Goal: Information Seeking & Learning: Learn about a topic

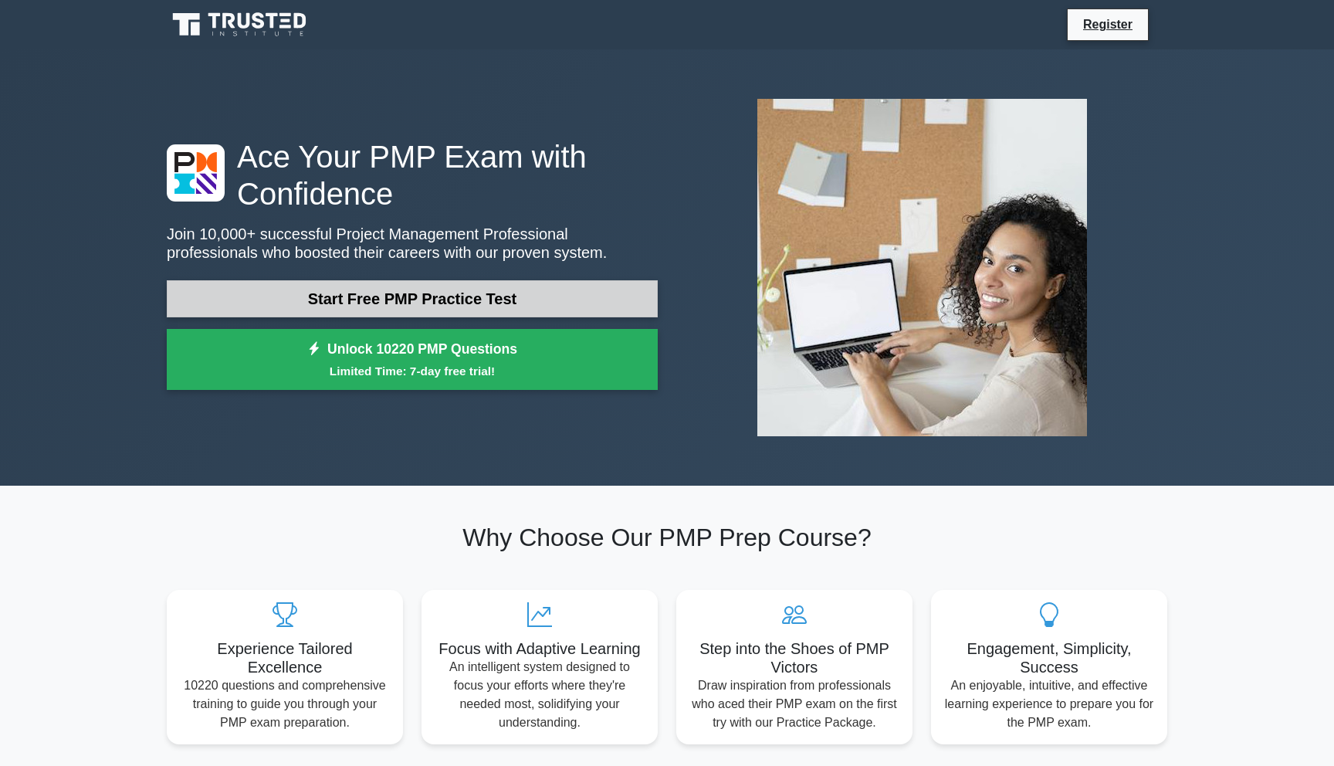
click at [380, 298] on link "Start Free PMP Practice Test" at bounding box center [412, 298] width 491 height 37
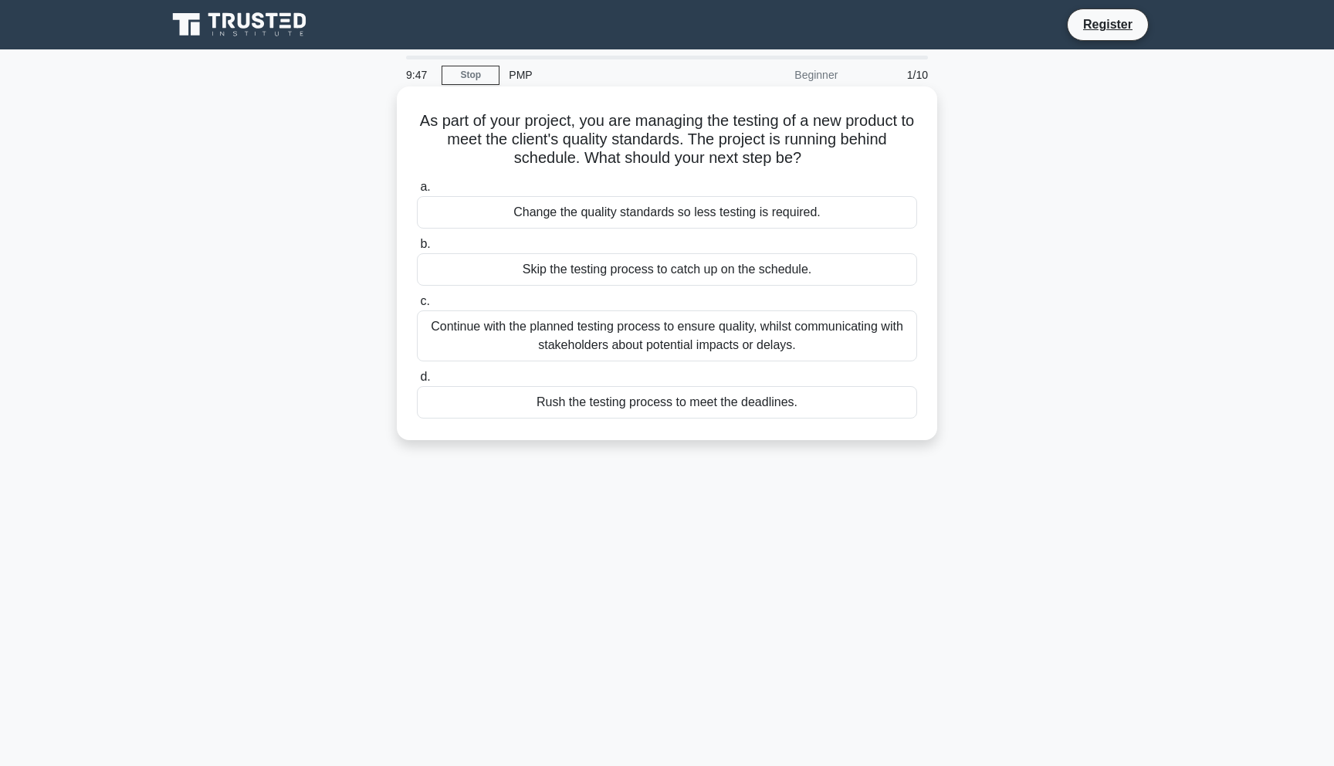
click at [599, 328] on div "Continue with the planned testing process to ensure quality, whilst communicati…" at bounding box center [667, 335] width 500 height 51
click at [417, 306] on input "c. Continue with the planned testing process to ensure quality, whilst communic…" at bounding box center [417, 301] width 0 height 10
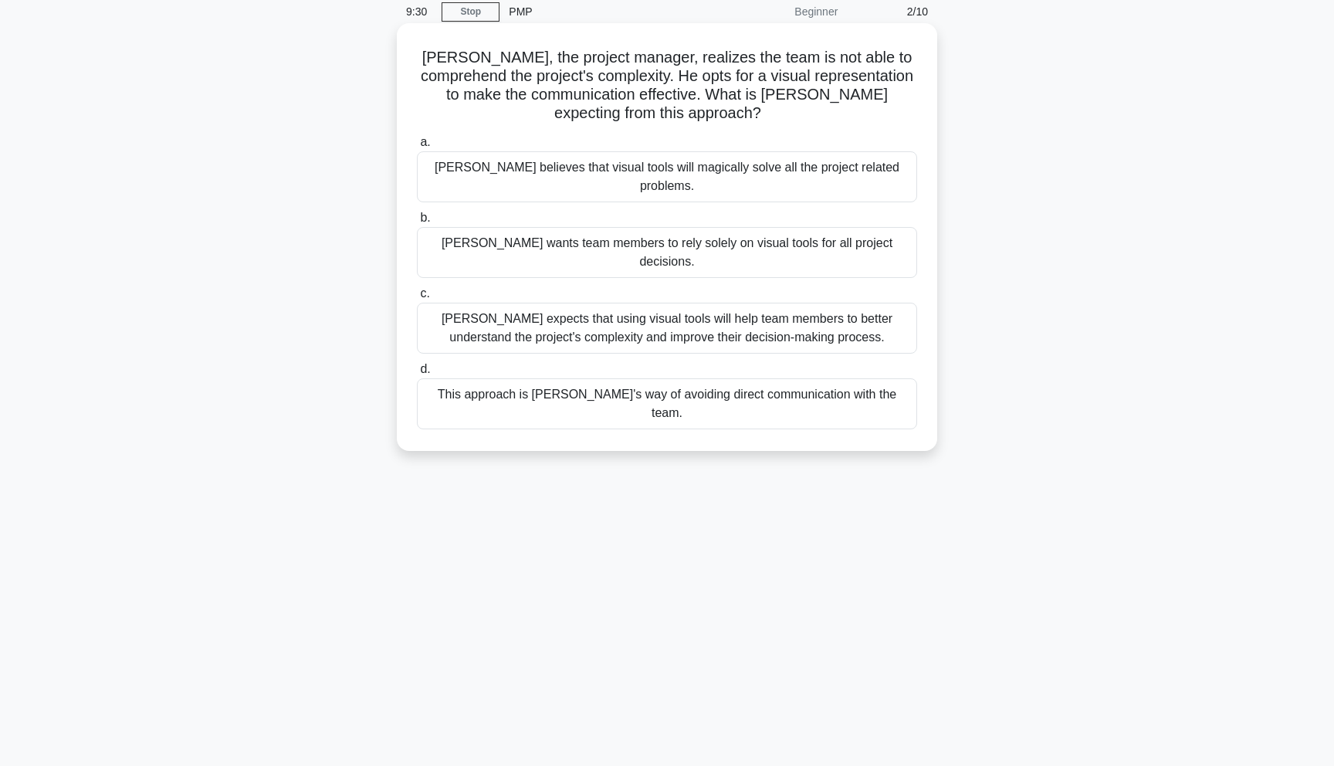
scroll to position [68, 0]
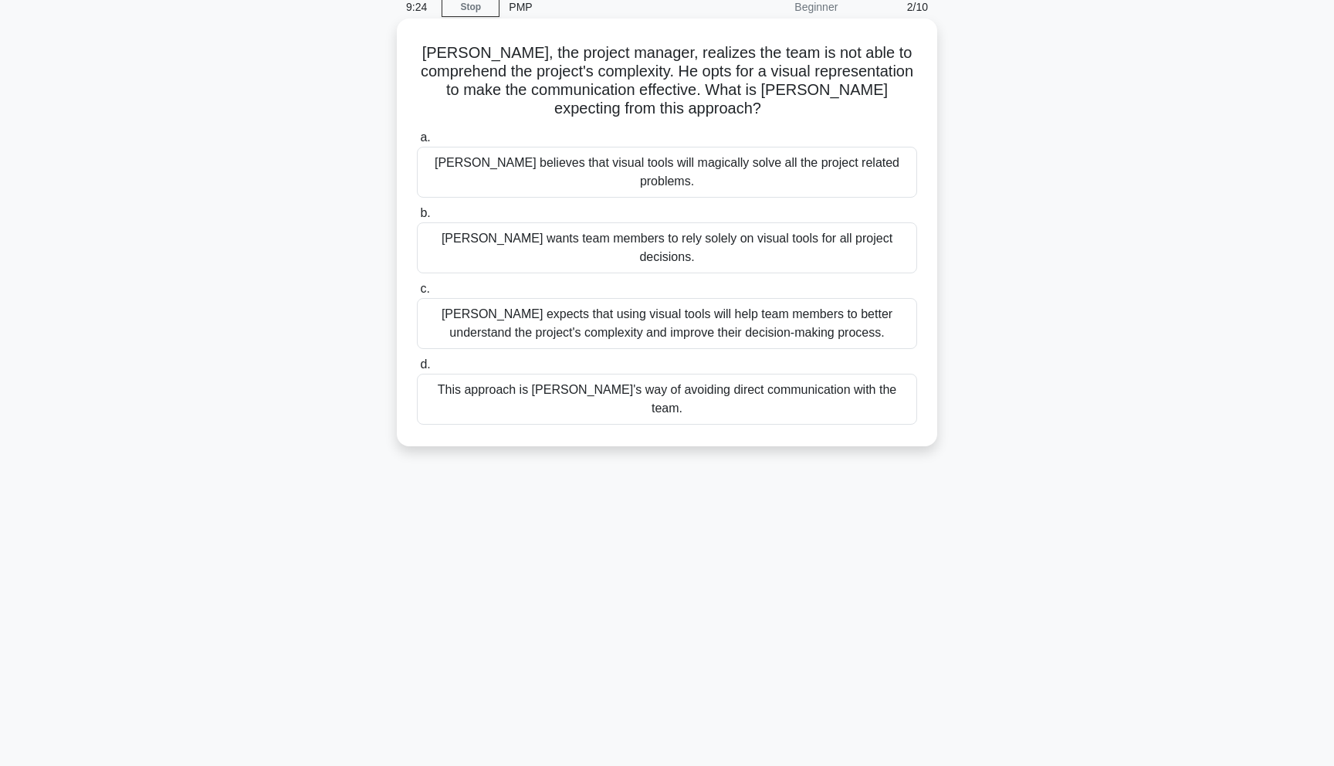
click at [640, 298] on div "[PERSON_NAME] expects that using visual tools will help team members to better …" at bounding box center [667, 323] width 500 height 51
click at [417, 284] on input "c. John expects that using visual tools will help team members to better unders…" at bounding box center [417, 289] width 0 height 10
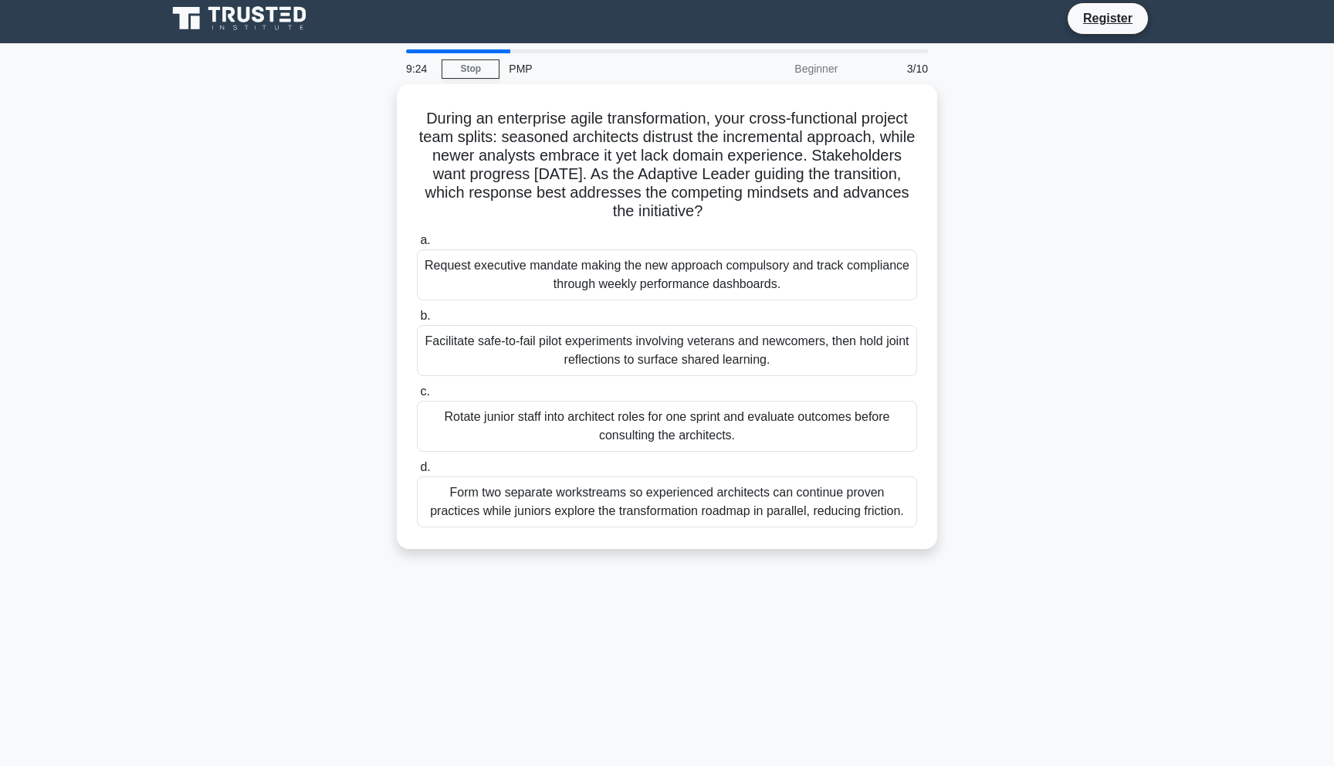
scroll to position [0, 0]
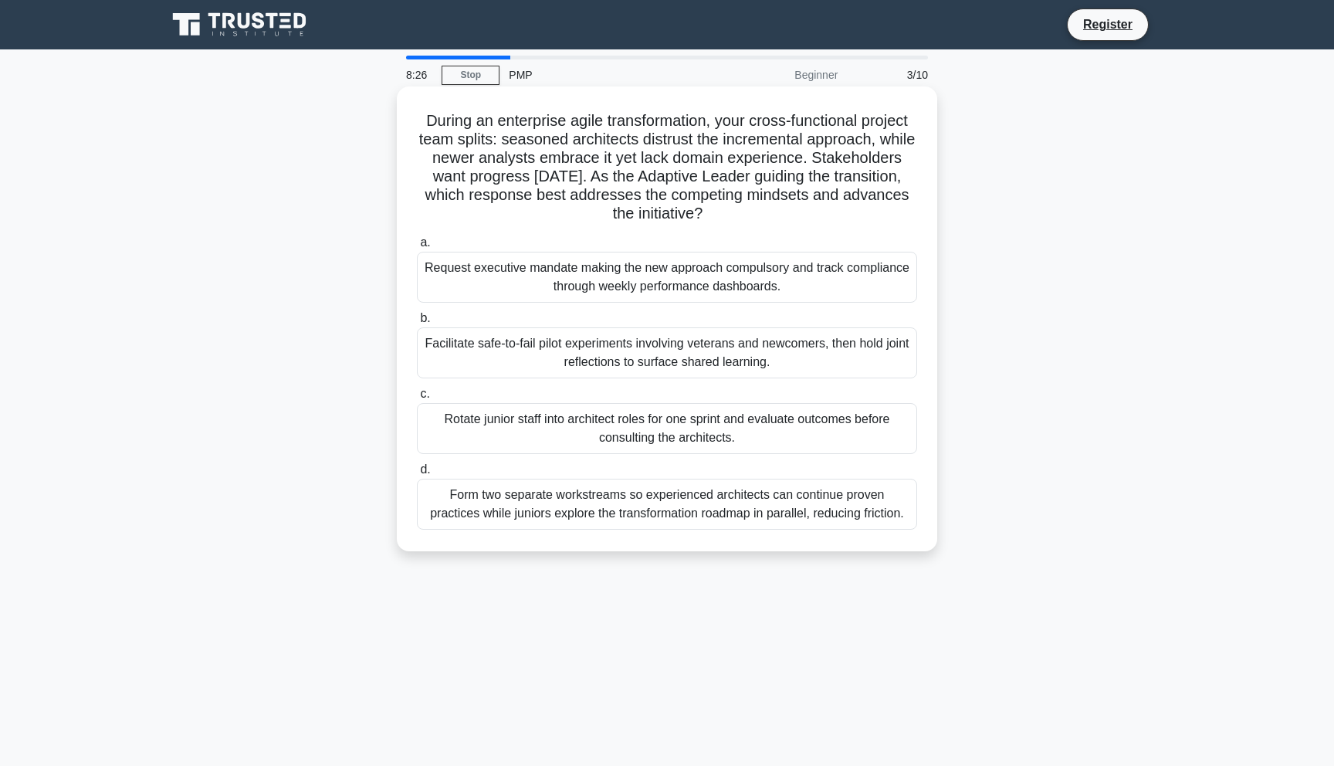
click at [648, 334] on div "Facilitate safe-to-fail pilot experiments involving veterans and newcomers, the…" at bounding box center [667, 352] width 500 height 51
click at [417, 323] on input "b. Facilitate safe-to-fail pilot experiments involving veterans and newcomers, …" at bounding box center [417, 318] width 0 height 10
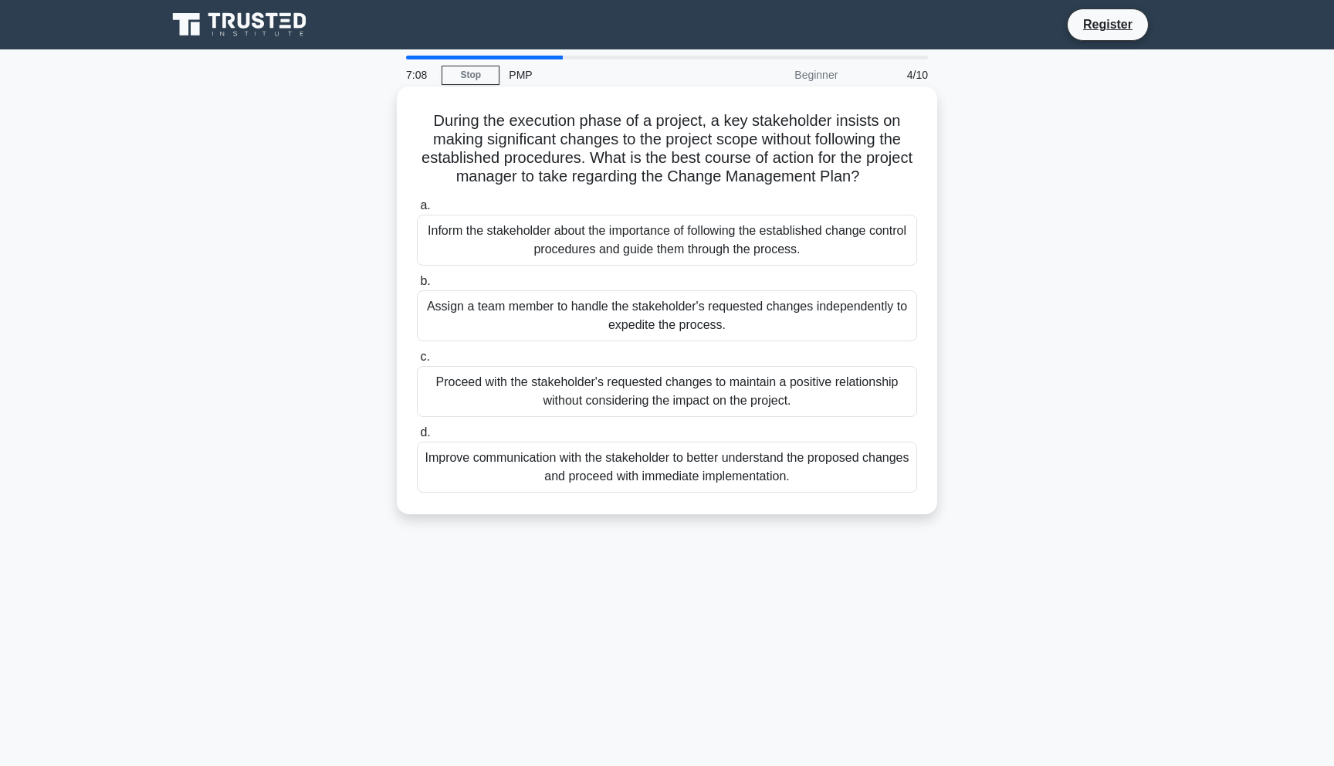
click at [675, 470] on div "Improve communication with the stakeholder to better understand the proposed ch…" at bounding box center [667, 467] width 500 height 51
click at [417, 438] on input "d. Improve communication with the stakeholder to better understand the proposed…" at bounding box center [417, 433] width 0 height 10
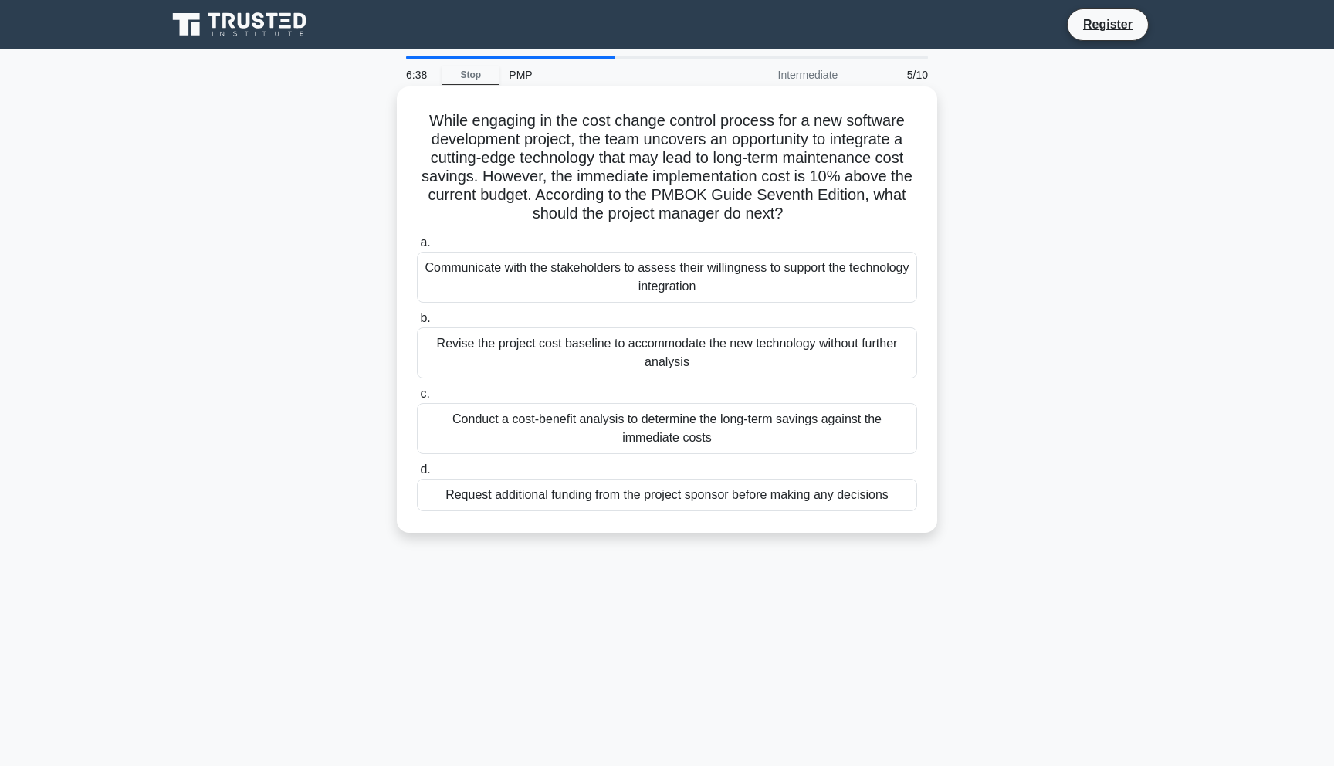
click at [699, 435] on div "Conduct a cost-benefit analysis to determine the long-term savings against the …" at bounding box center [667, 428] width 500 height 51
click at [417, 399] on input "c. Conduct a cost-benefit analysis to determine the long-term savings against t…" at bounding box center [417, 394] width 0 height 10
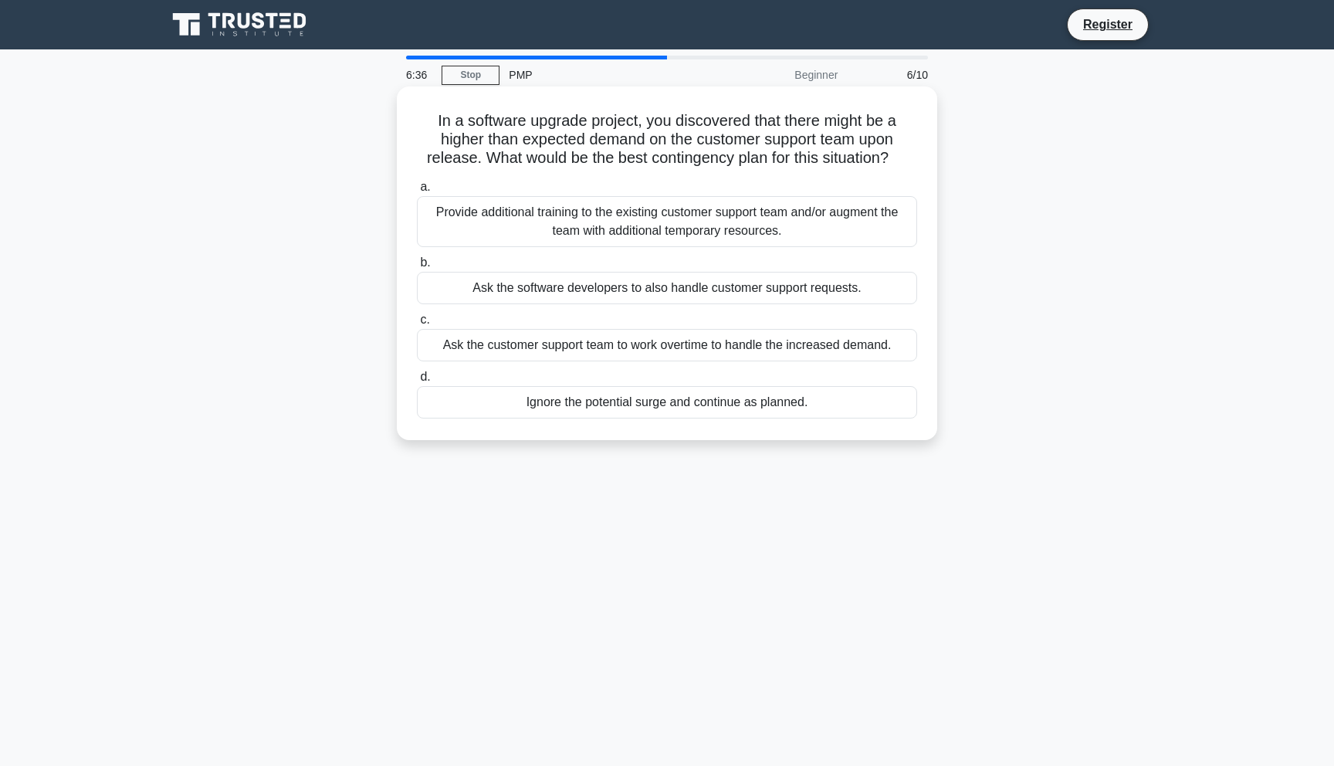
click at [695, 350] on div "Ask the customer support team to work overtime to handle the increased demand." at bounding box center [667, 345] width 500 height 32
click at [417, 325] on input "c. Ask the customer support team to work overtime to handle the increased deman…" at bounding box center [417, 320] width 0 height 10
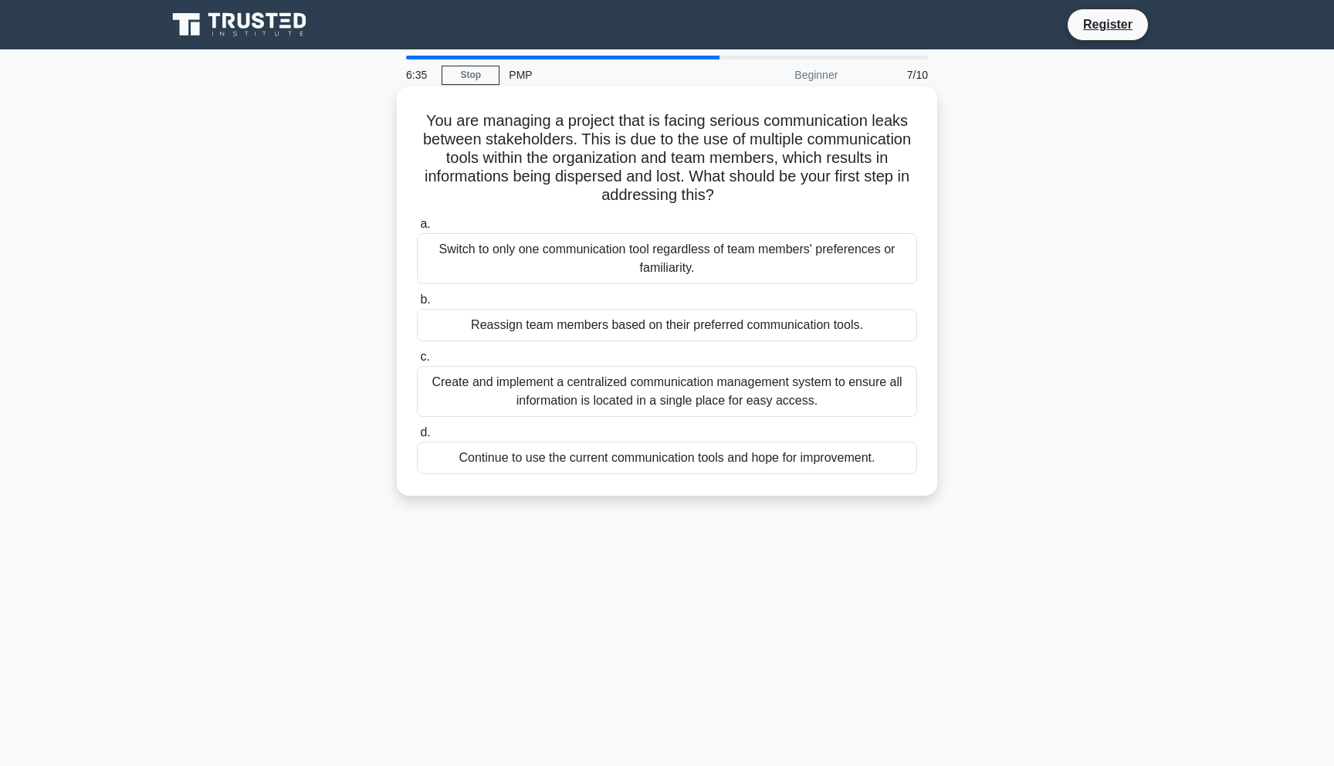
click at [692, 339] on div "Reassign team members based on their preferred communication tools." at bounding box center [667, 325] width 500 height 32
click at [417, 305] on input "b. Reassign team members based on their preferred communication tools." at bounding box center [417, 300] width 0 height 10
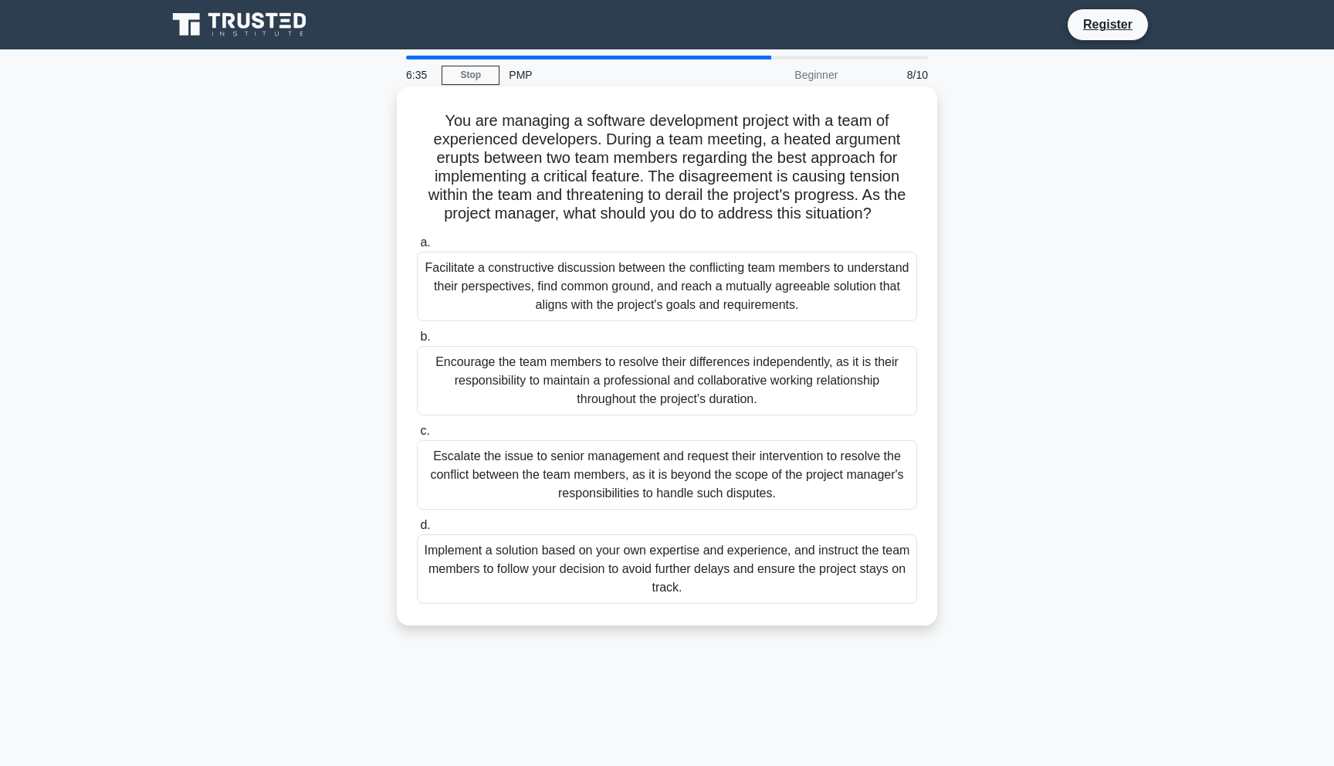
click at [642, 424] on label "c. Escalate the issue to senior management and request their intervention to re…" at bounding box center [667, 465] width 500 height 88
click at [417, 426] on input "c. Escalate the issue to senior management and request their intervention to re…" at bounding box center [417, 431] width 0 height 10
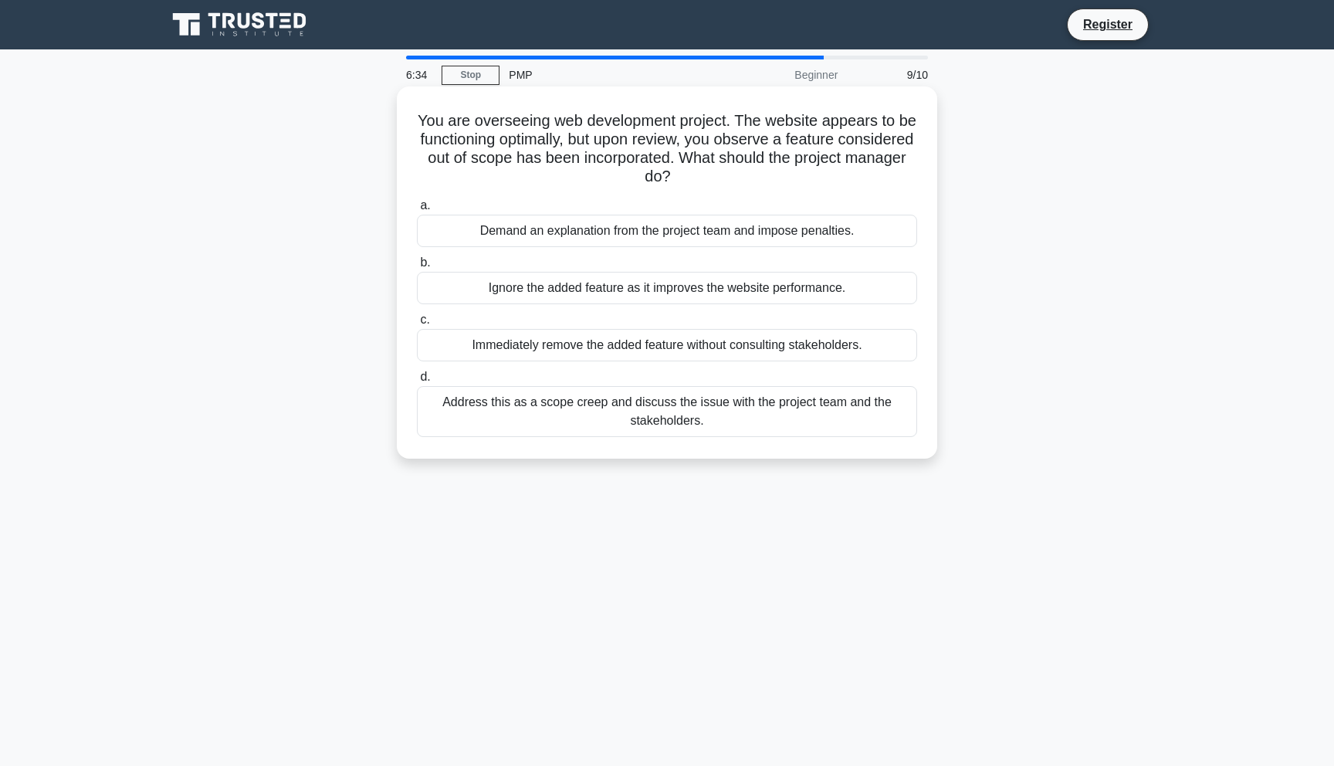
click at [651, 355] on div "Immediately remove the added feature without consulting stakeholders." at bounding box center [667, 345] width 500 height 32
click at [417, 325] on input "c. Immediately remove the added feature without consulting stakeholders." at bounding box center [417, 320] width 0 height 10
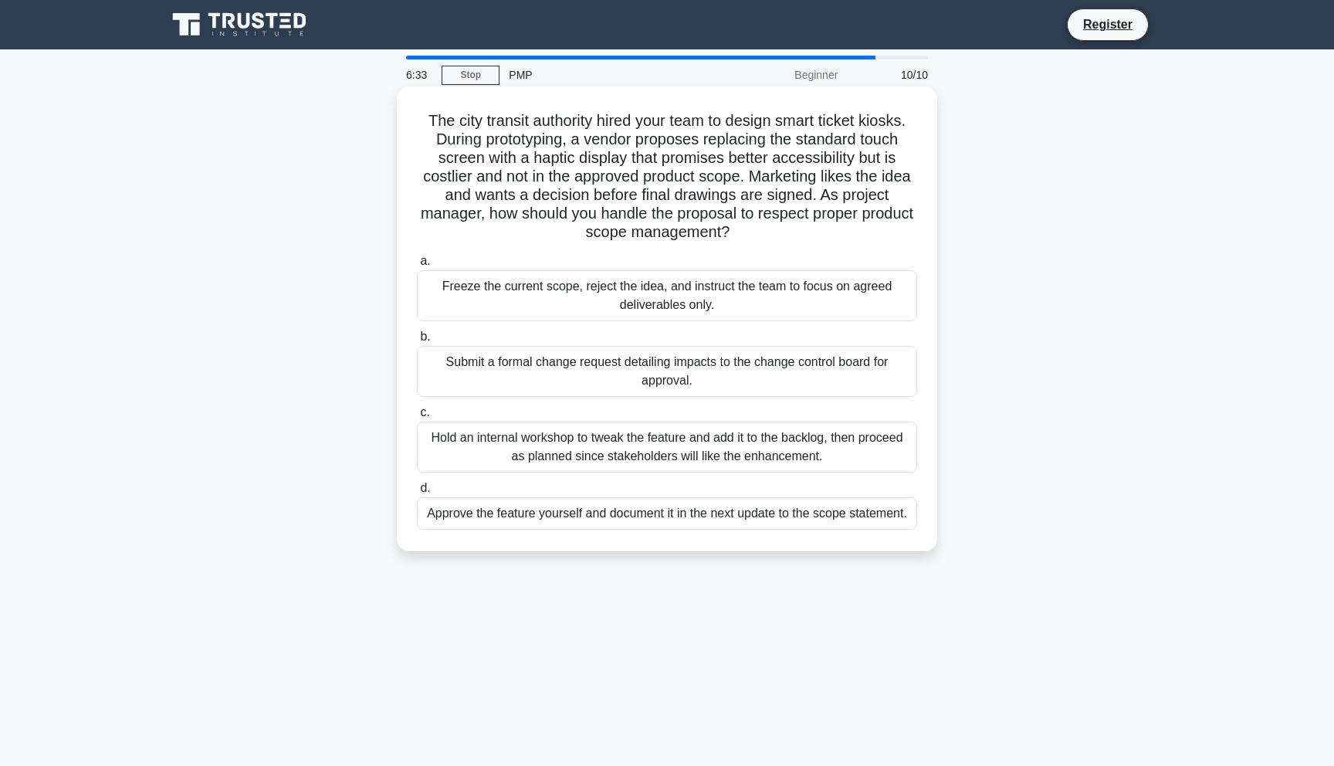
click at [656, 303] on div "Freeze the current scope, reject the idea, and instruct the team to focus on ag…" at bounding box center [667, 295] width 500 height 51
click at [417, 266] on input "a. Freeze the current scope, reject the idea, and instruct the team to focus on…" at bounding box center [417, 261] width 0 height 10
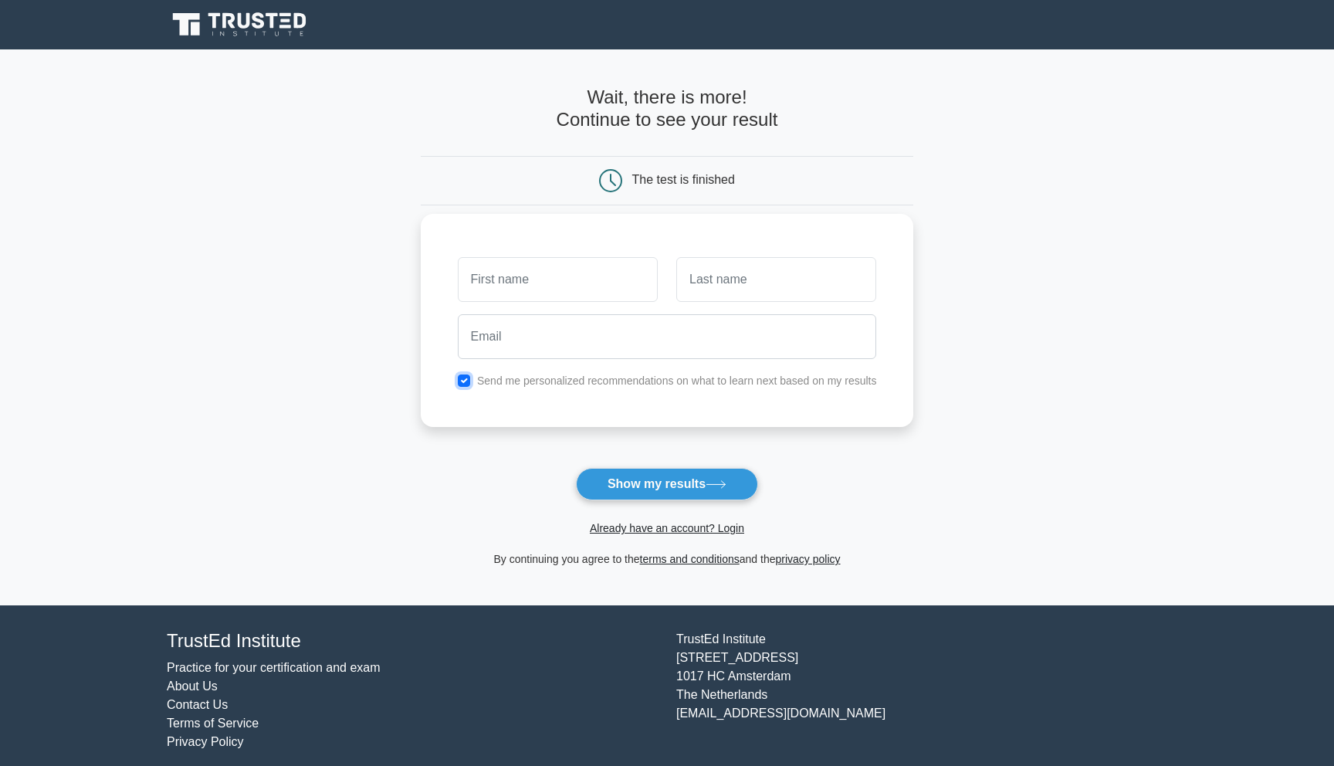
click at [462, 381] on input "checkbox" at bounding box center [464, 380] width 12 height 12
checkbox input "false"
click at [508, 291] on input "text" at bounding box center [558, 279] width 200 height 45
type input "[PERSON_NAME]"
type input "Lavalais"
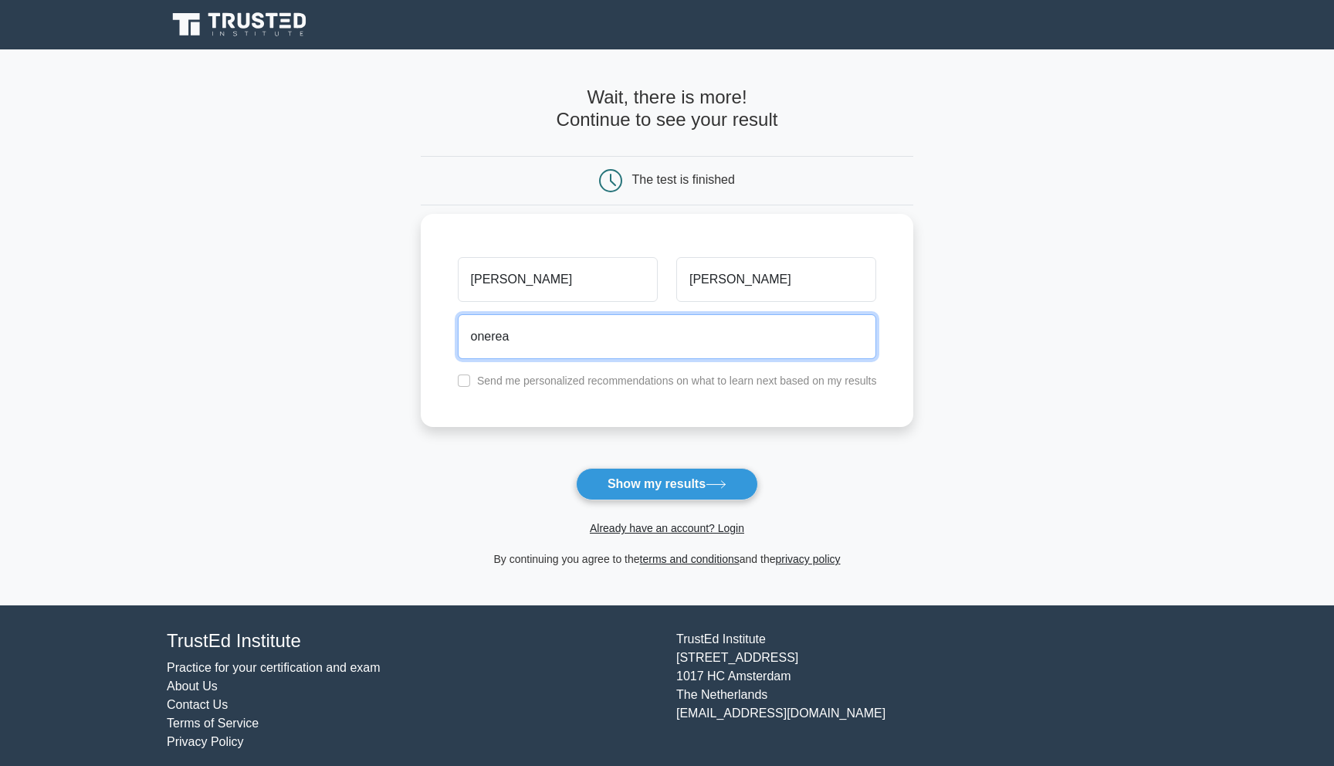
type input "onereason2910@gmail.com"
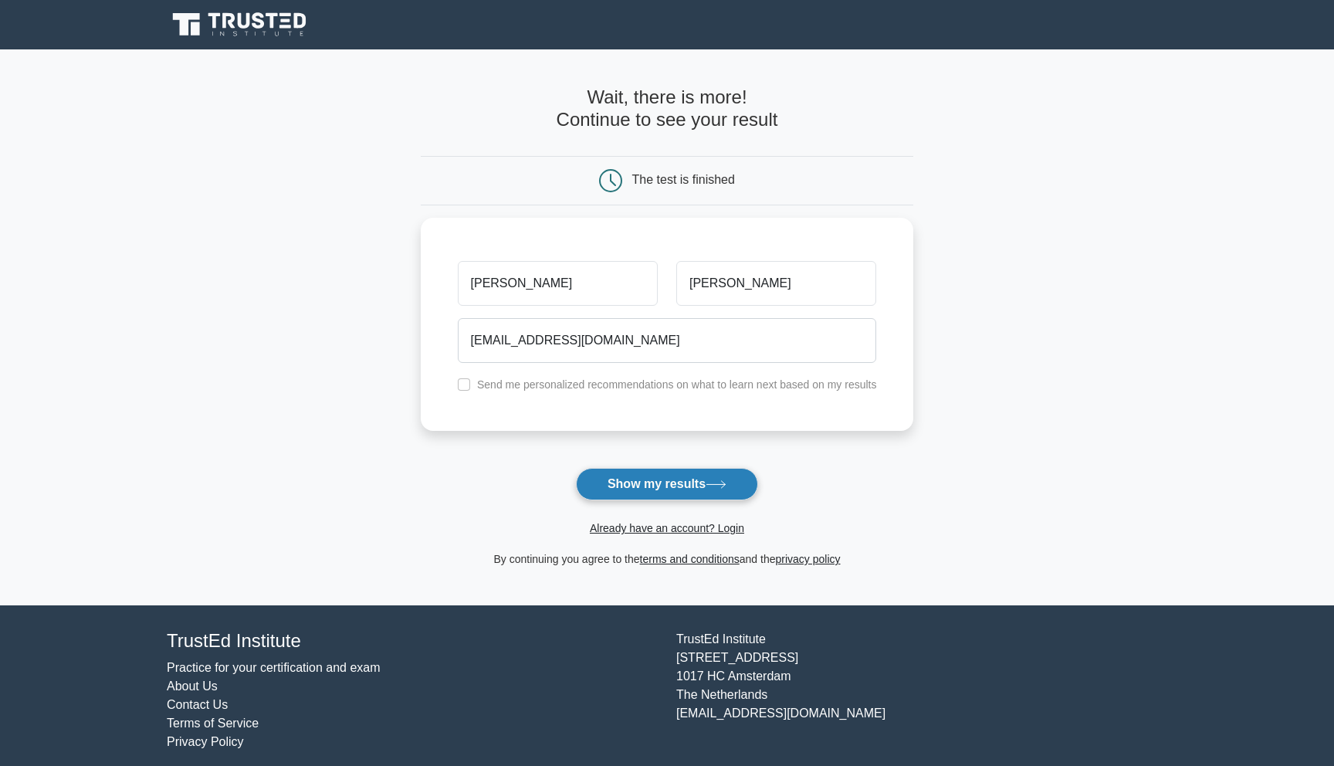
click at [644, 482] on button "Show my results" at bounding box center [667, 484] width 182 height 32
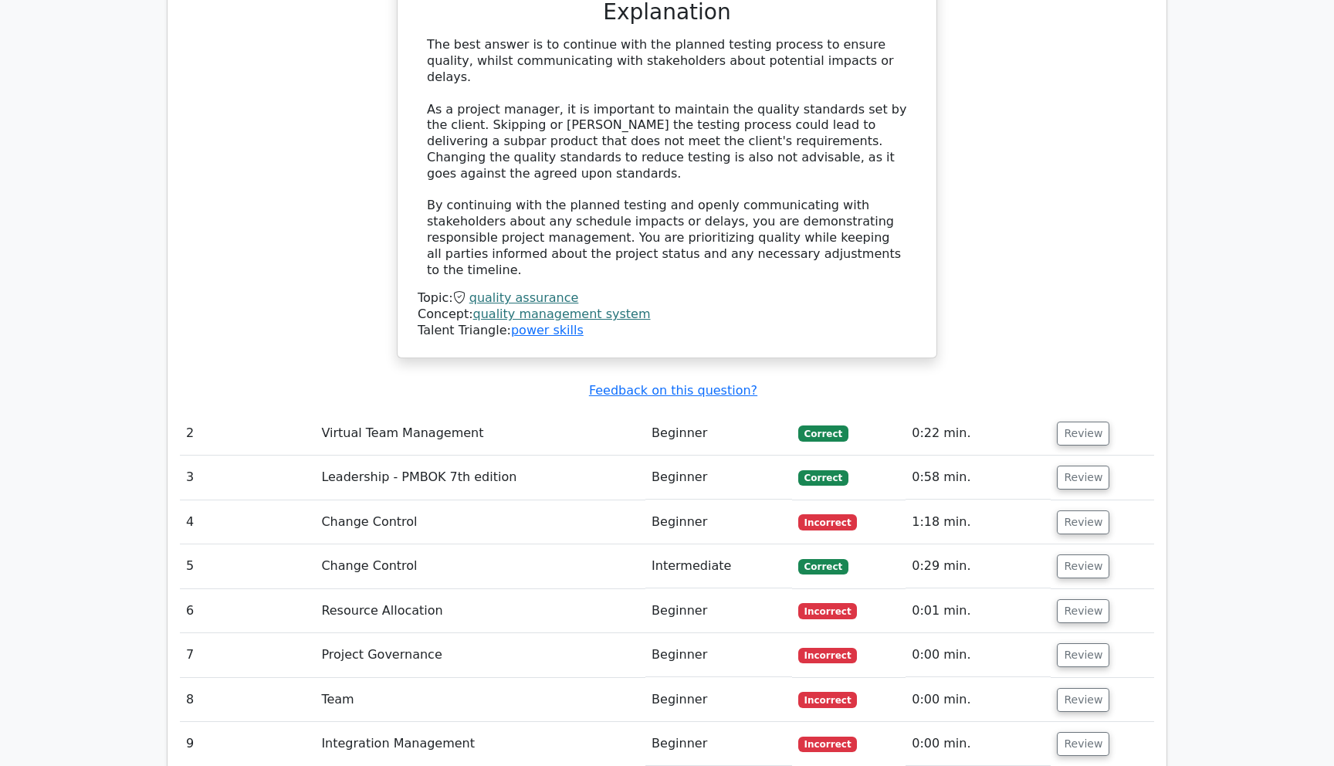
scroll to position [1802, 0]
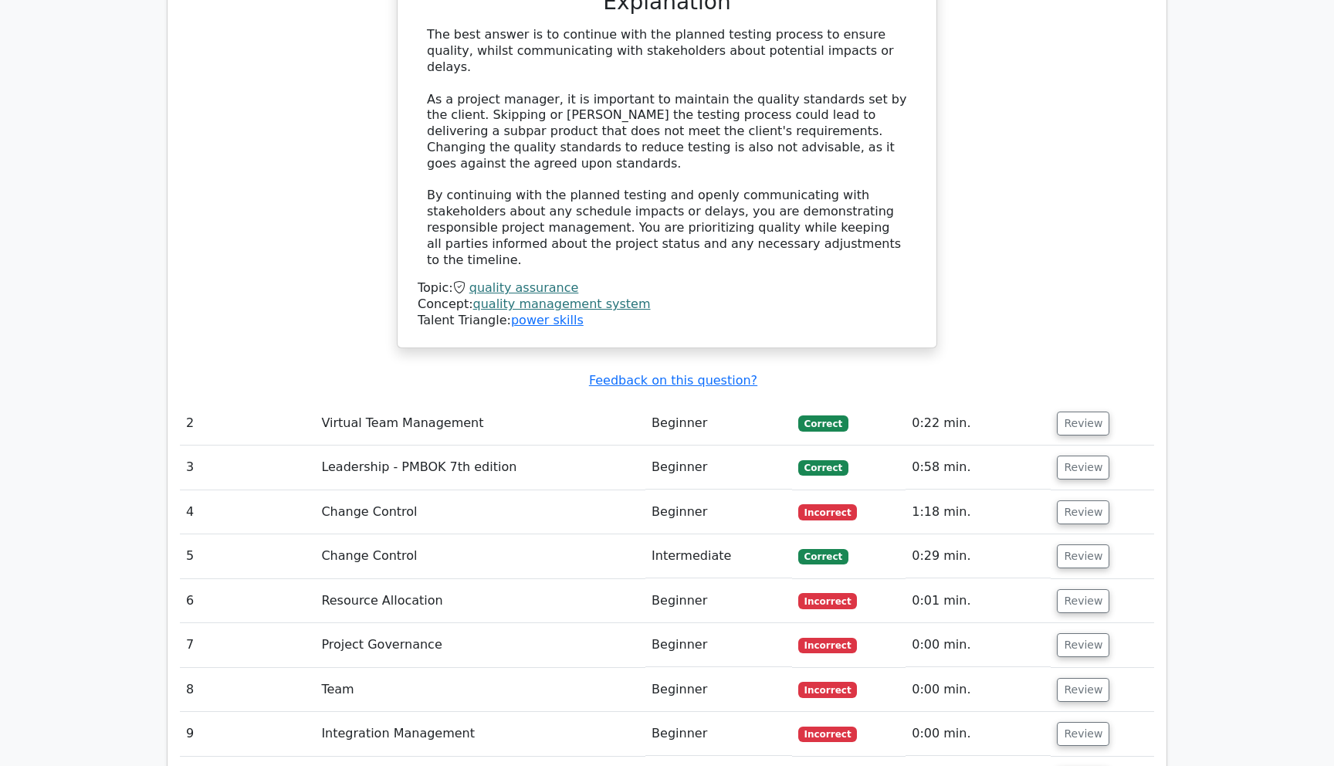
click at [404, 401] on td "Virtual Team Management" at bounding box center [480, 423] width 330 height 44
click at [1059, 411] on button "Review" at bounding box center [1083, 423] width 52 height 24
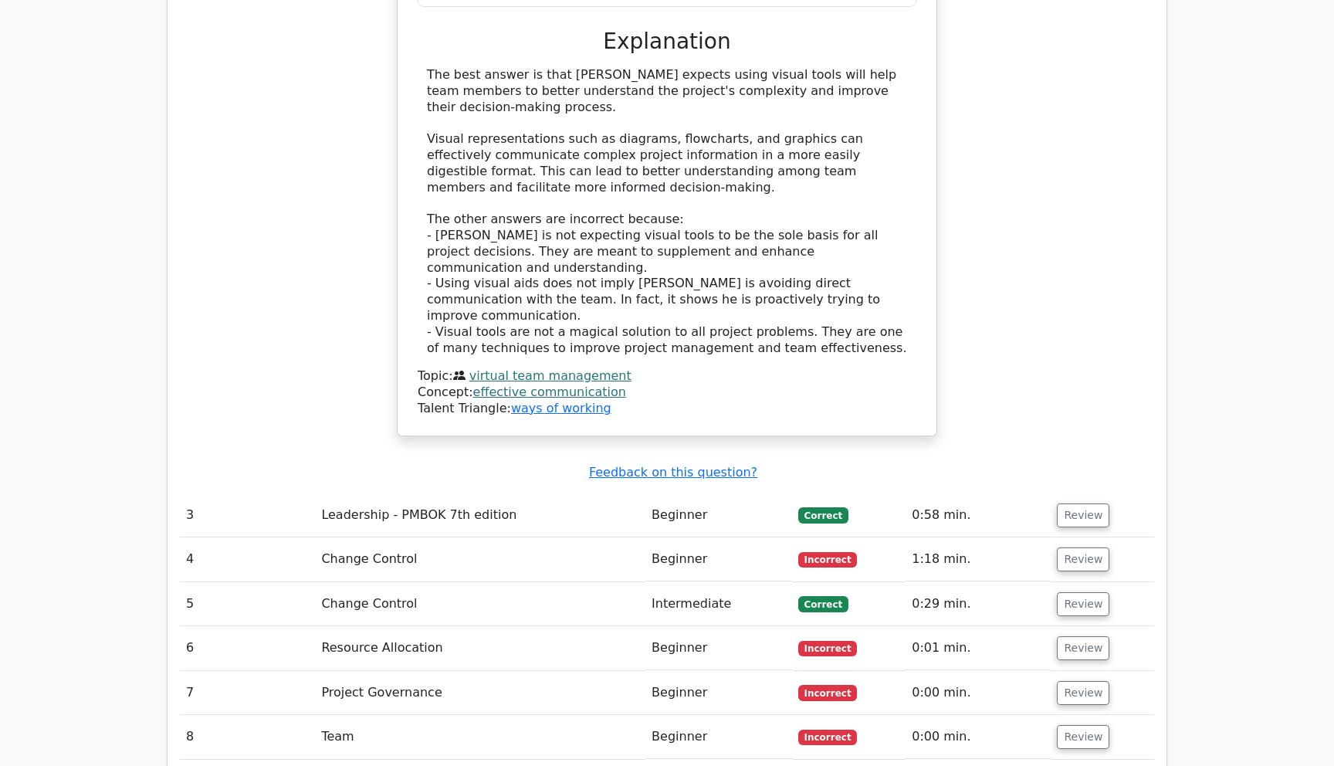
scroll to position [2651, 0]
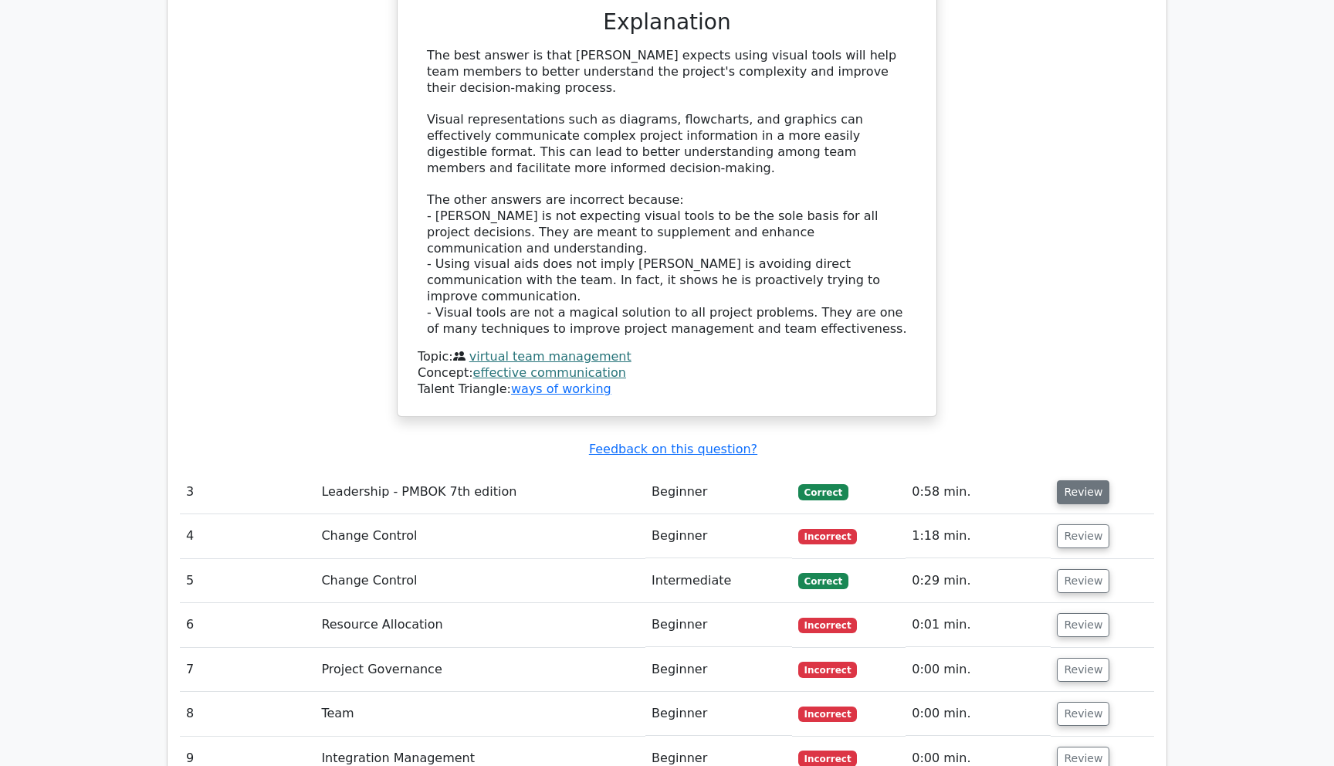
click at [1079, 480] on button "Review" at bounding box center [1083, 492] width 52 height 24
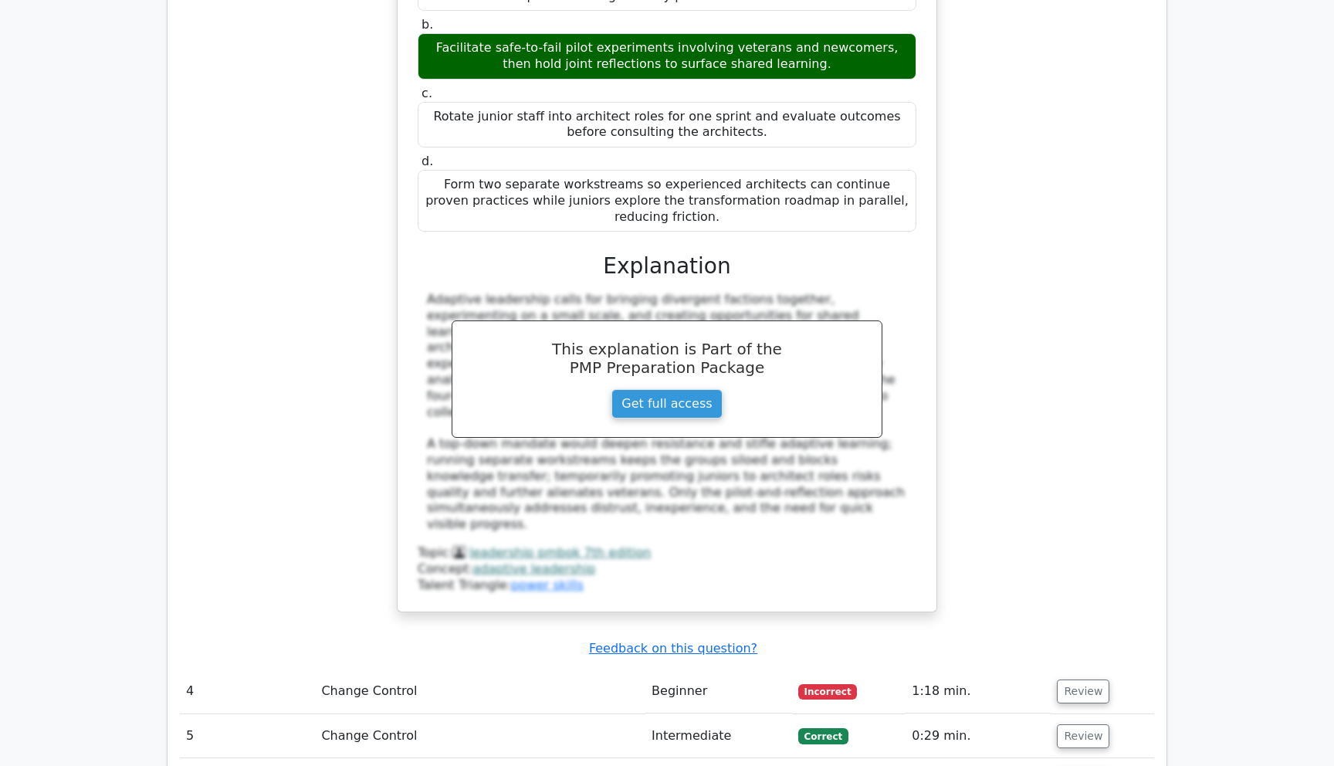
scroll to position [3368, 0]
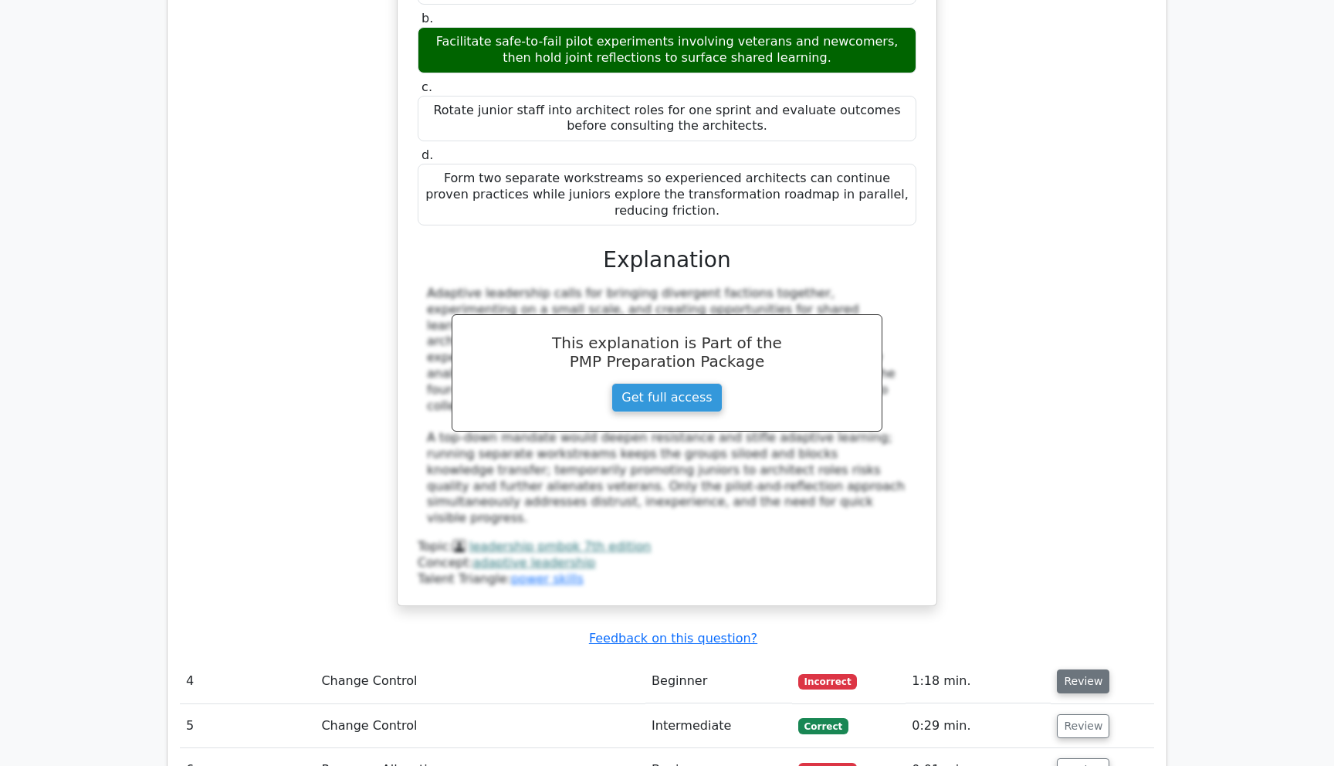
click at [1088, 669] on button "Review" at bounding box center [1083, 681] width 52 height 24
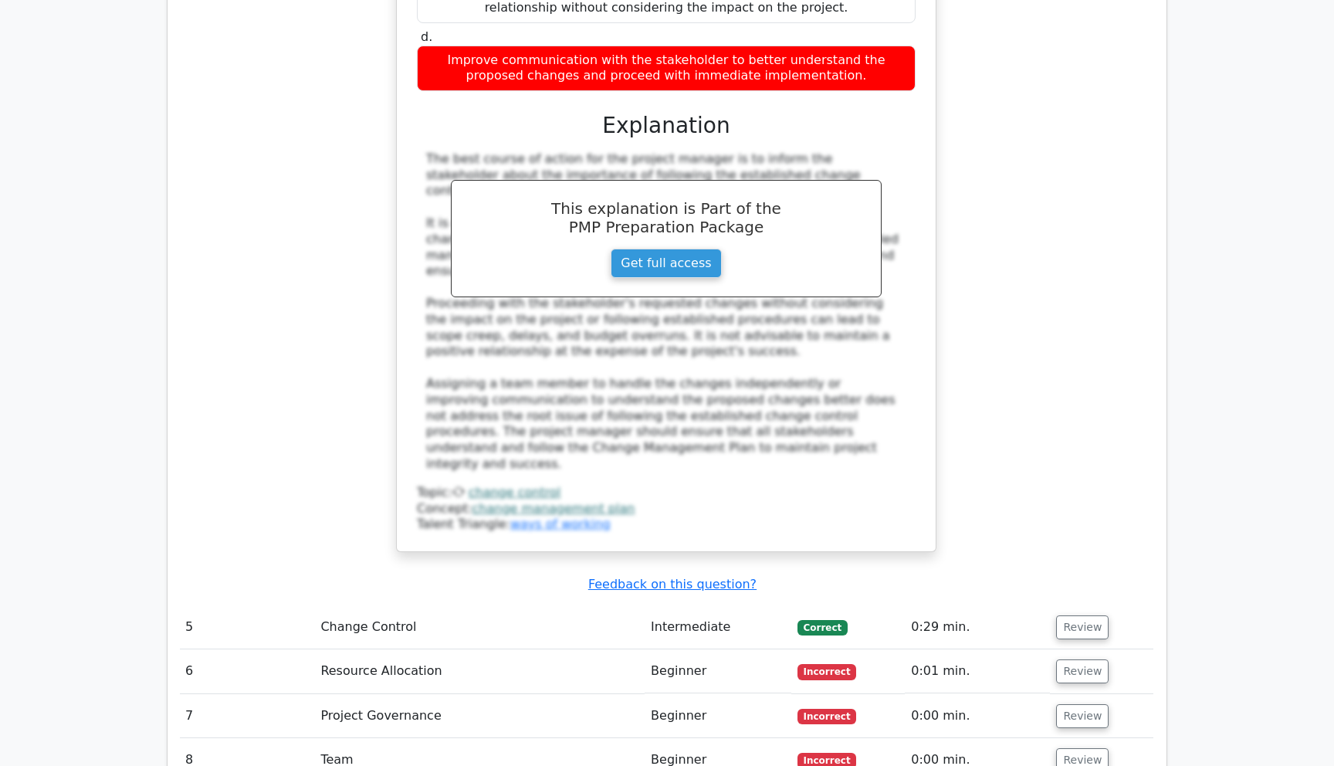
scroll to position [4391, 0]
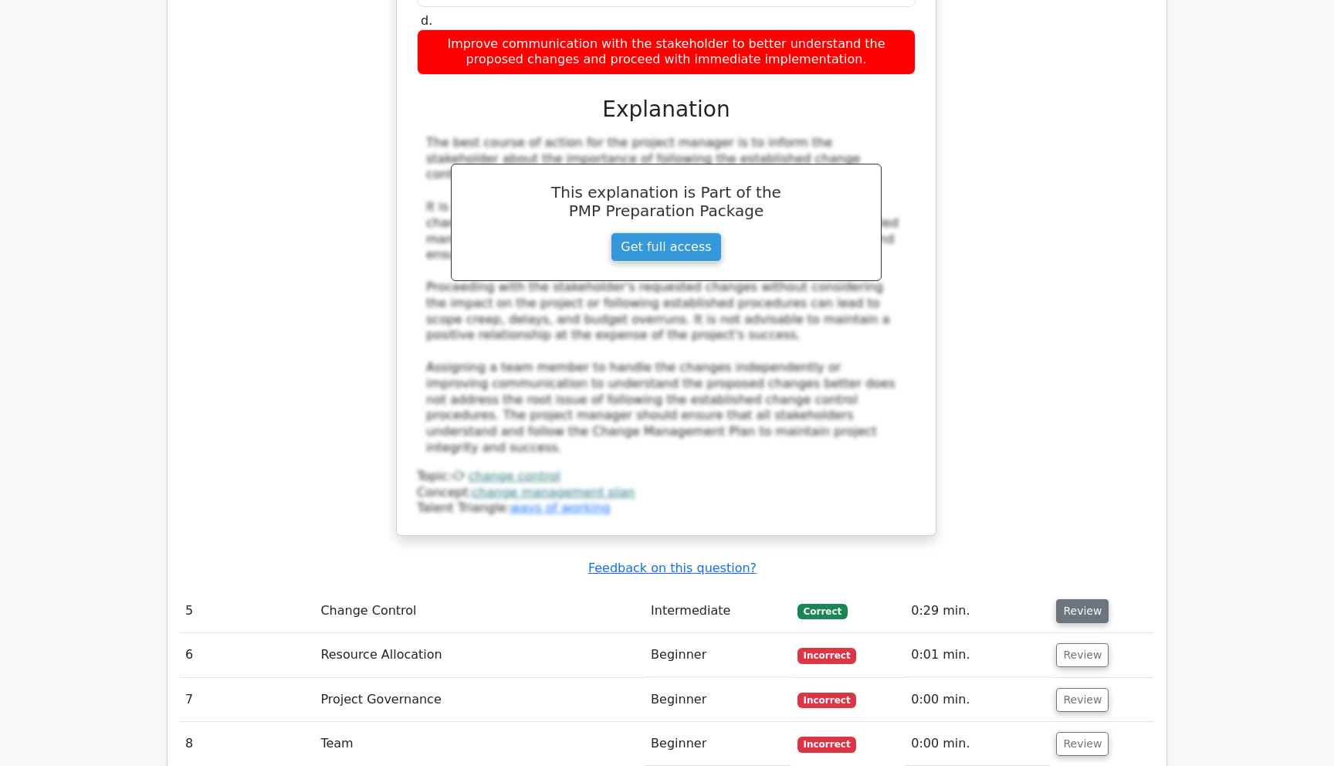
click at [1071, 599] on button "Review" at bounding box center [1082, 611] width 52 height 24
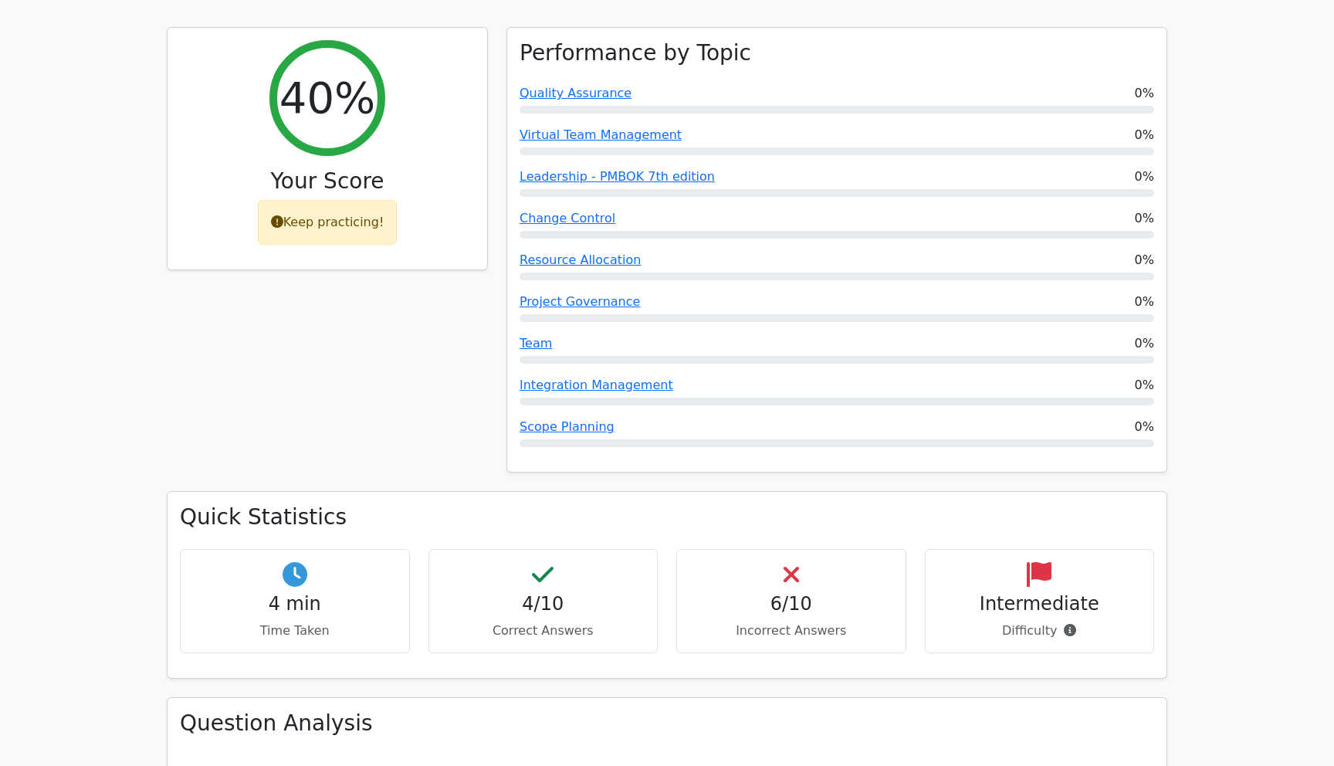
scroll to position [622, 0]
